Goal: Find specific page/section: Find specific page/section

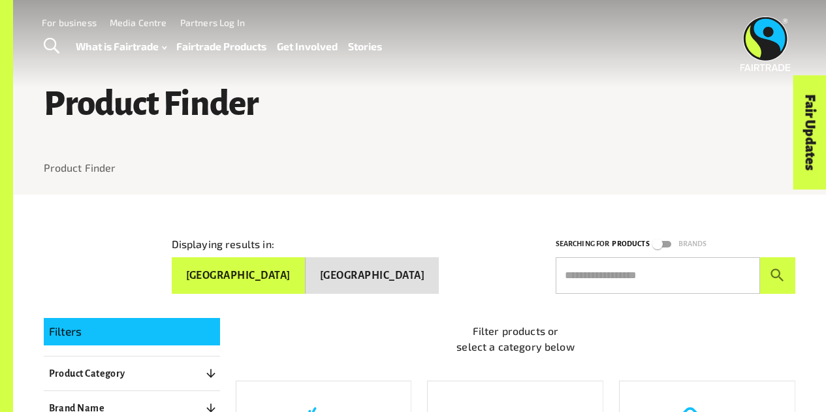
drag, startPoint x: 212, startPoint y: 281, endPoint x: 150, endPoint y: 23, distance: 265.2
drag, startPoint x: 150, startPoint y: 23, endPoint x: 543, endPoint y: 66, distance: 395.4
click at [546, 65] on div "Menu For business Media Centre Partners Log In What is Fairtrade How Fairtrade …" at bounding box center [413, 43] width 826 height 87
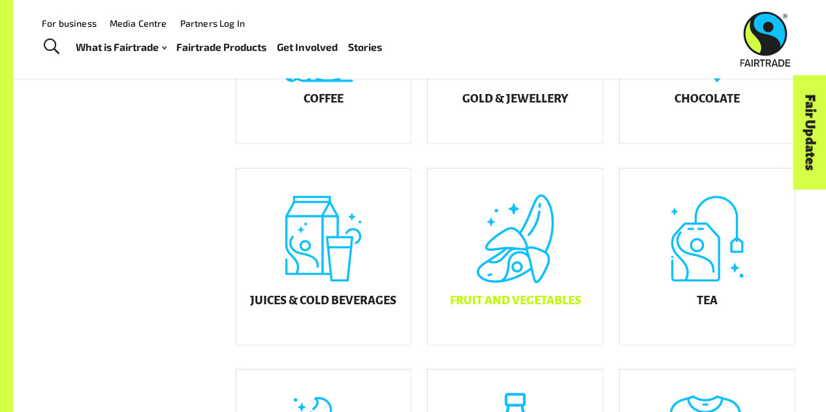
scroll to position [392, 0]
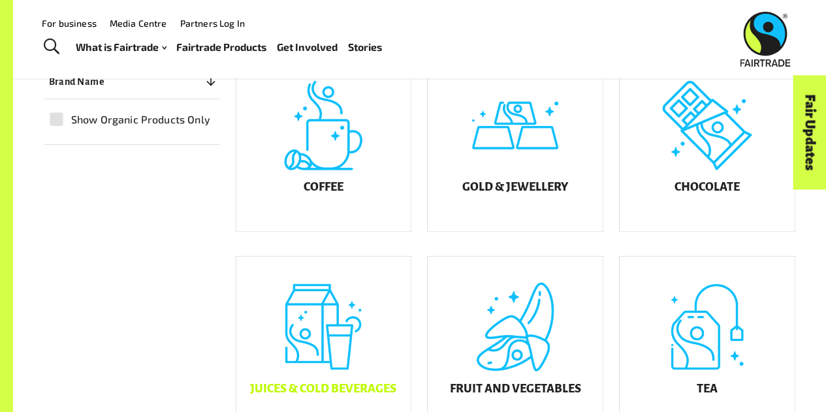
click at [345, 329] on div "Juices & Cold Beverages" at bounding box center [323, 345] width 175 height 176
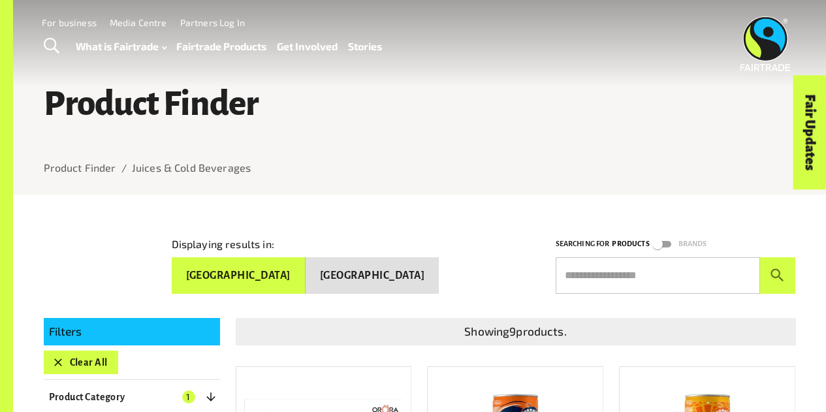
click at [417, 276] on button "New Zealand" at bounding box center [372, 275] width 133 height 37
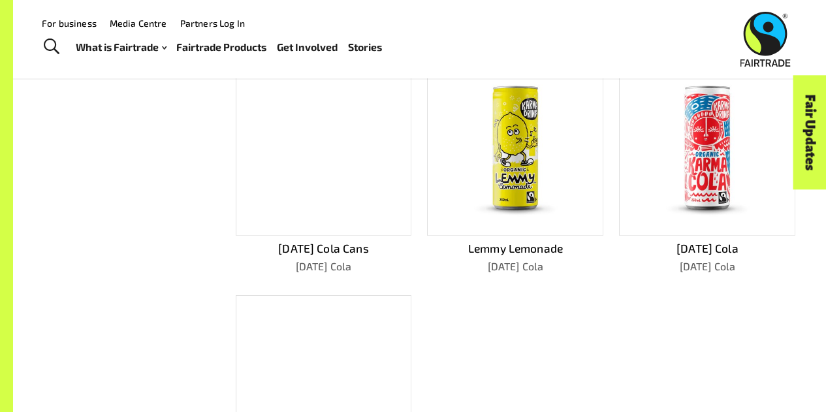
scroll to position [522, 0]
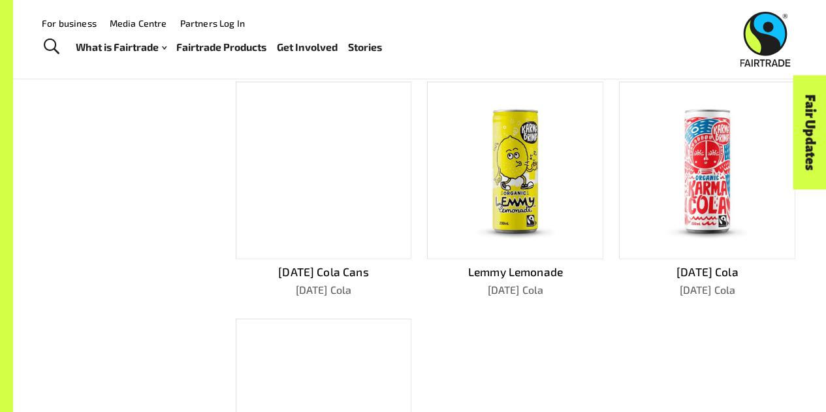
click at [195, 47] on link "Fairtrade Products" at bounding box center [221, 47] width 90 height 18
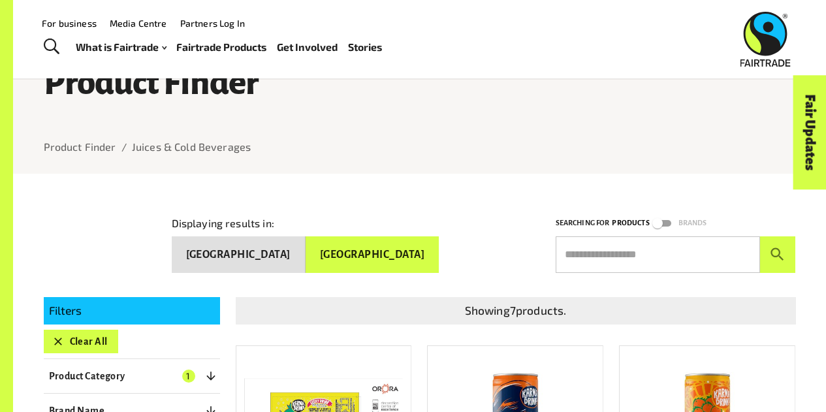
scroll to position [0, 0]
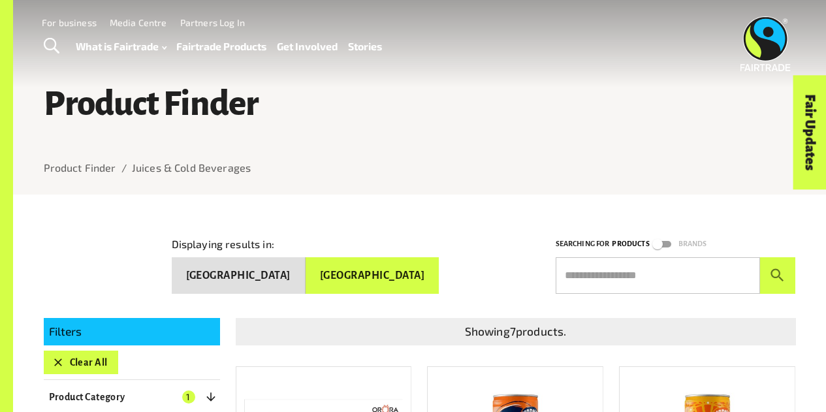
click at [306, 277] on button "Australia" at bounding box center [239, 275] width 134 height 37
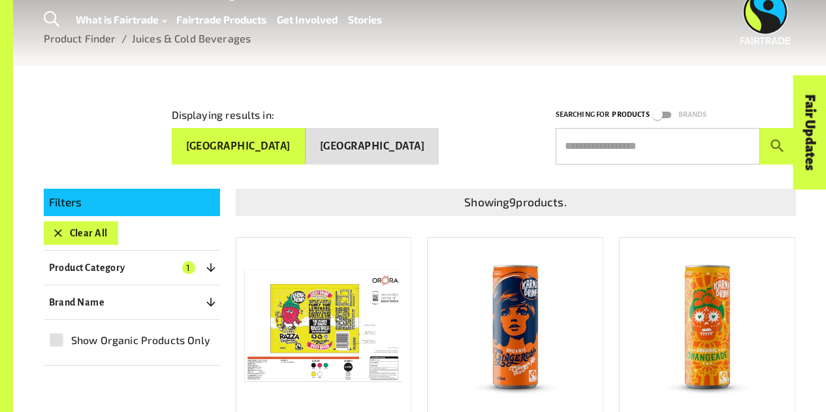
scroll to position [131, 0]
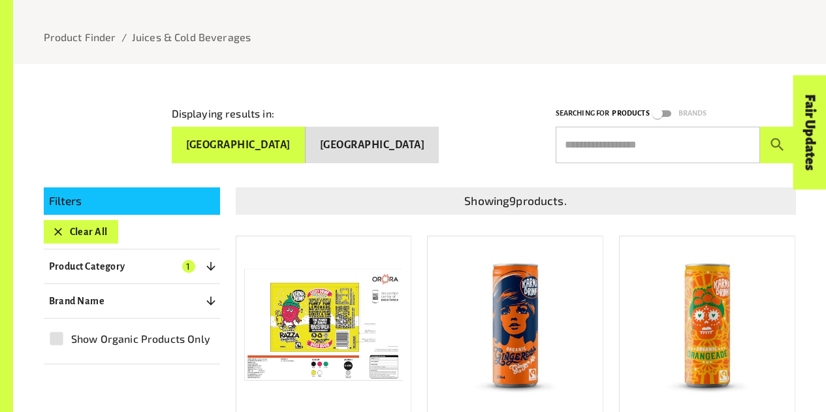
click at [160, 249] on div "Filters Clear All Product Category 1 ​ Coffee Gold & Jewellery Chocolate Juices…" at bounding box center [132, 276] width 176 height 178
click at [161, 257] on button "Product Category 1" at bounding box center [132, 267] width 176 height 24
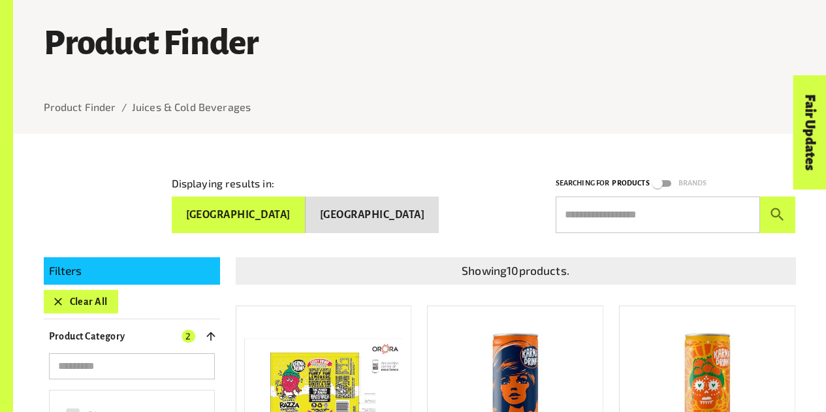
scroll to position [257, 0]
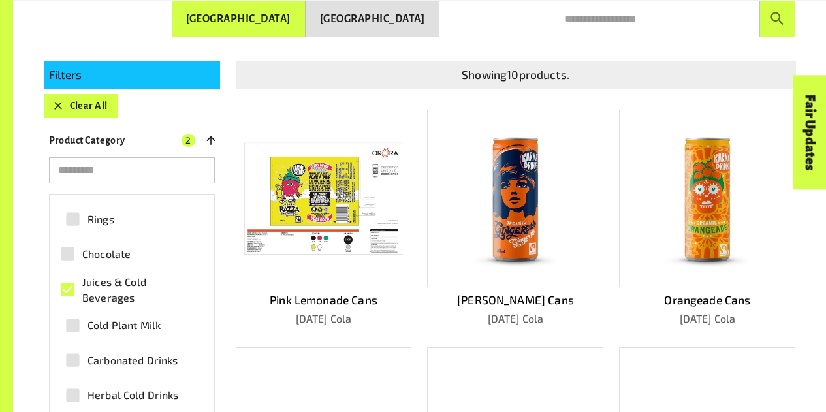
click at [98, 279] on span "Juices & Cold Beverages" at bounding box center [139, 289] width 114 height 31
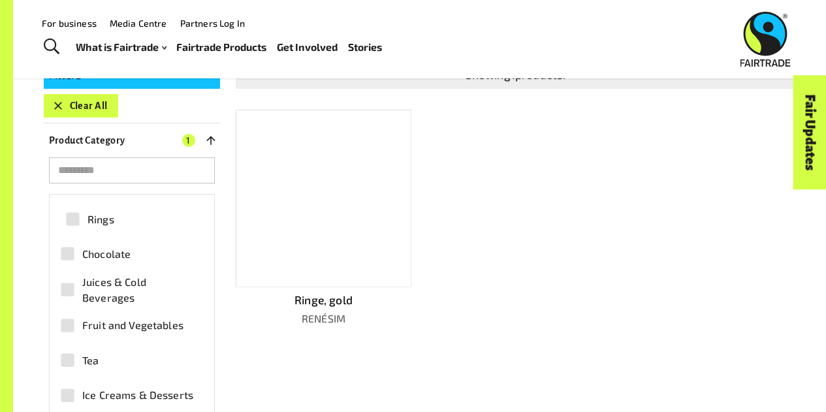
click at [87, 108] on button "Clear All" at bounding box center [81, 106] width 74 height 24
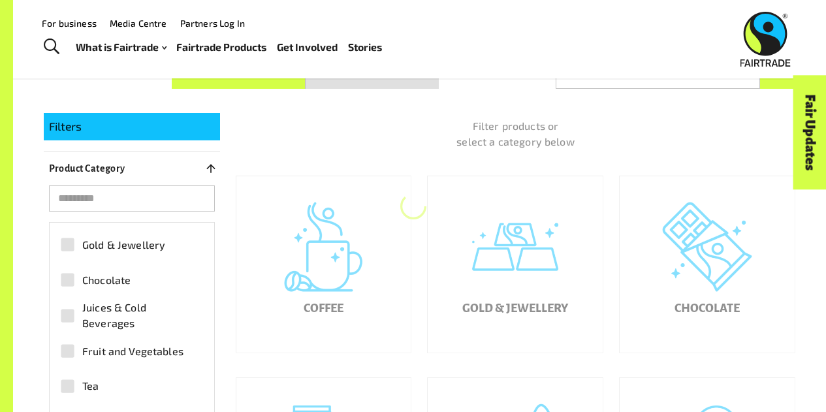
scroll to position [198, 0]
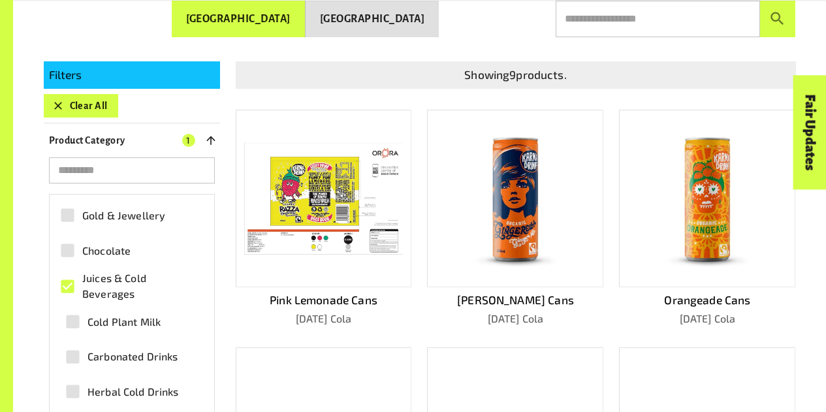
scroll to position [65, 0]
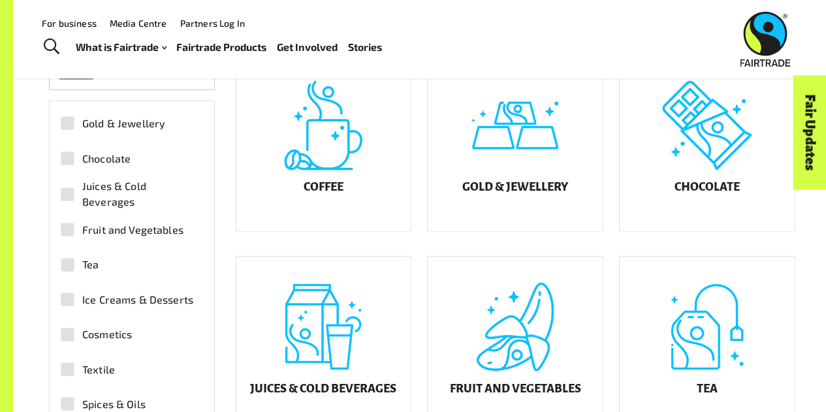
scroll to position [34, 0]
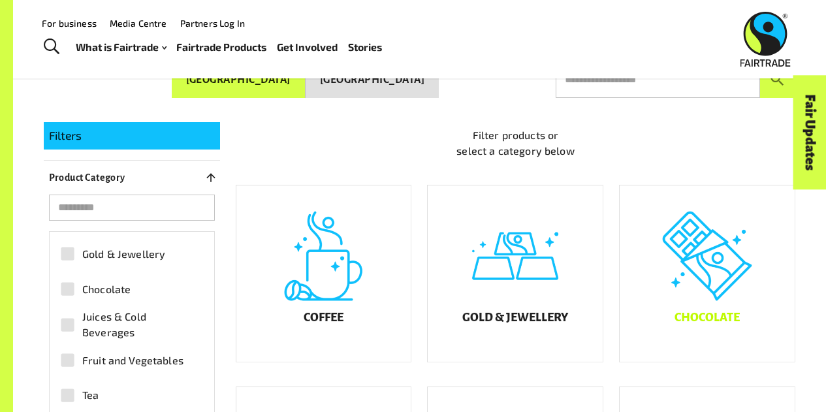
click at [684, 298] on div "Chocolate" at bounding box center [707, 273] width 175 height 176
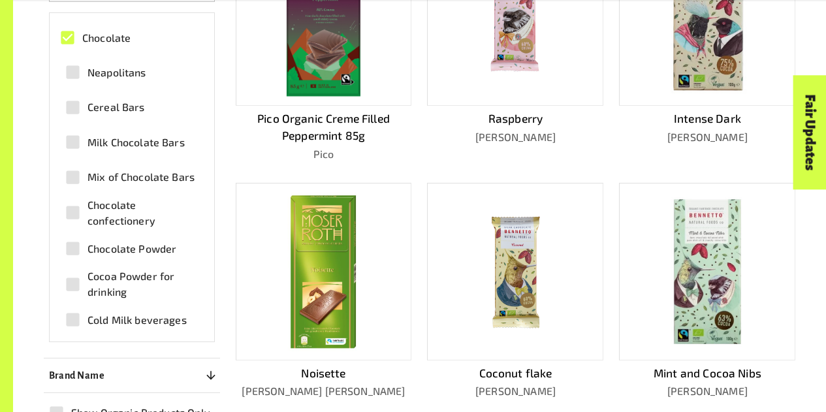
scroll to position [459, 0]
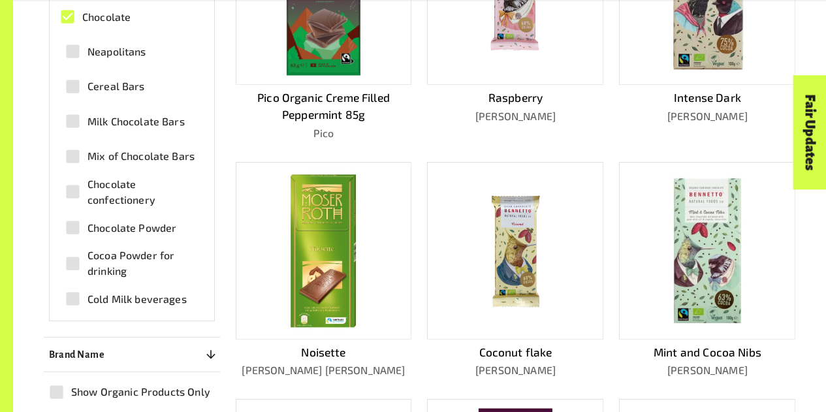
click at [281, 266] on div at bounding box center [324, 251] width 176 height 178
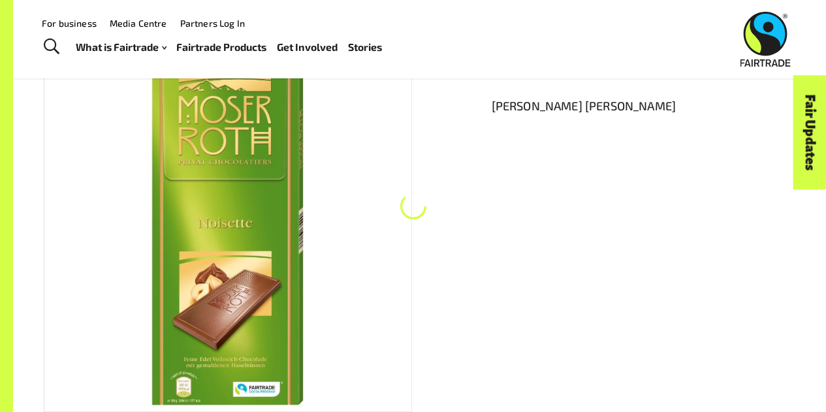
scroll to position [198, 0]
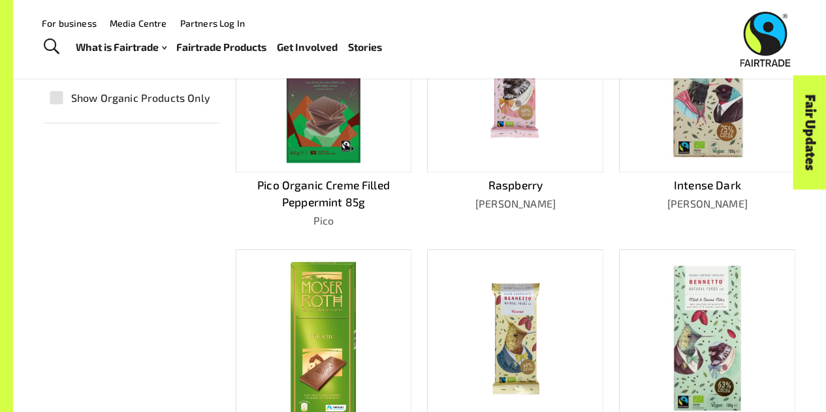
scroll to position [198, 0]
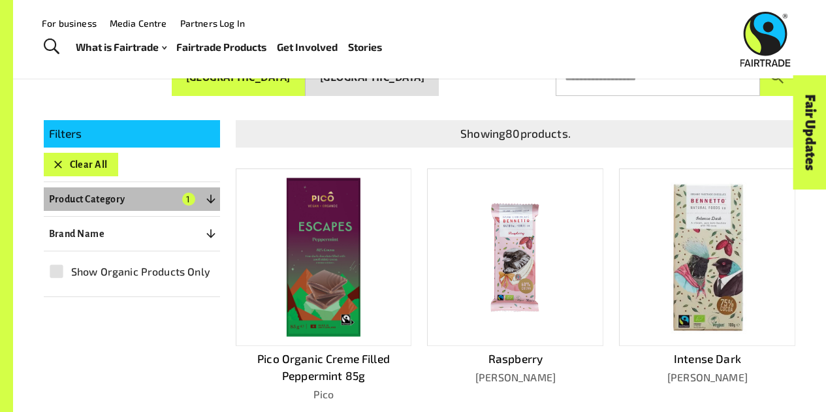
click at [137, 200] on button "Product Category 1" at bounding box center [132, 199] width 176 height 24
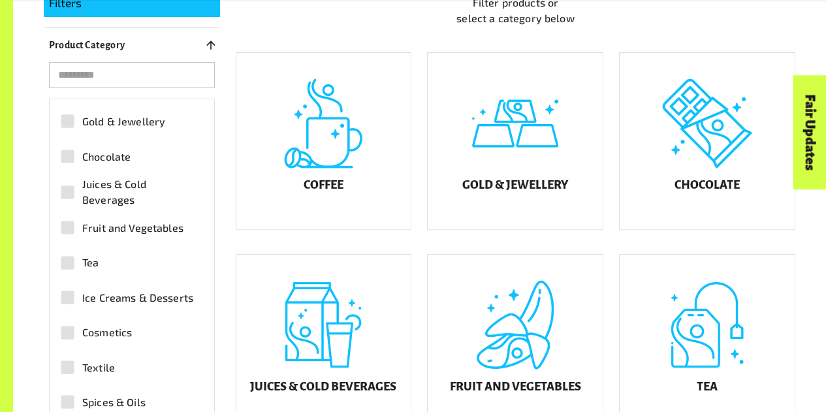
scroll to position [34, 0]
click at [314, 316] on div "Juices & Cold Beverages" at bounding box center [323, 343] width 175 height 176
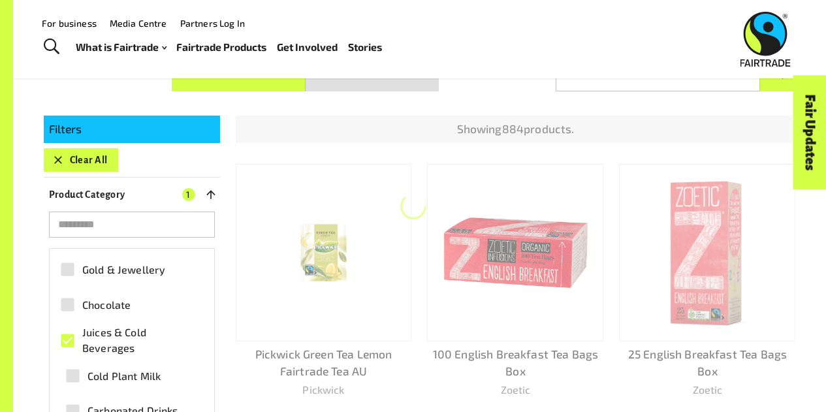
scroll to position [198, 0]
